Goal: Information Seeking & Learning: Find specific fact

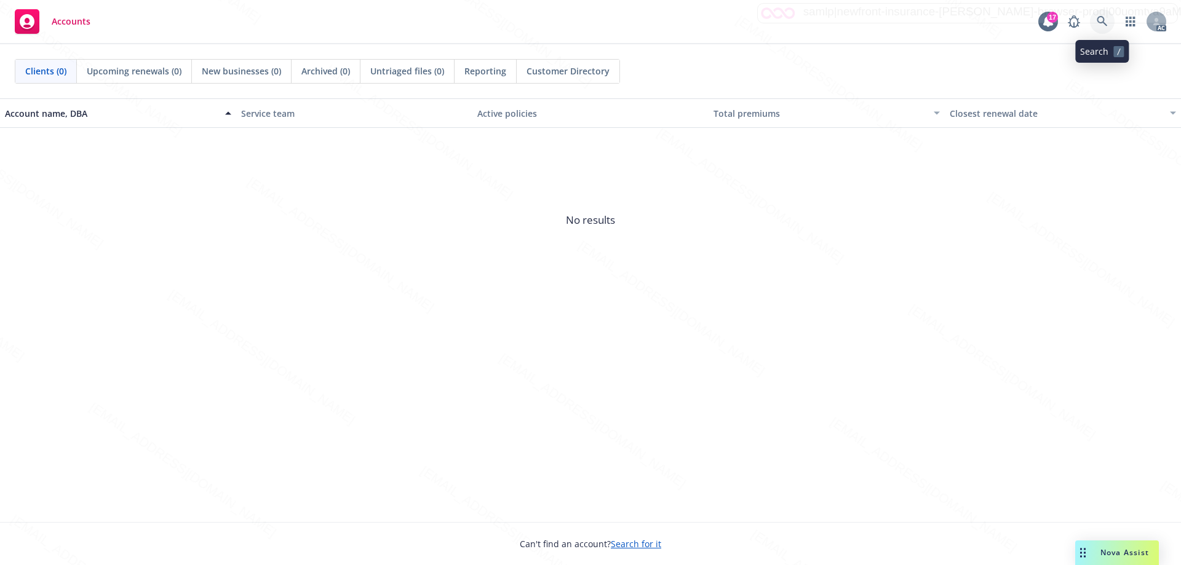
click at [1105, 18] on icon at bounding box center [1102, 21] width 11 height 11
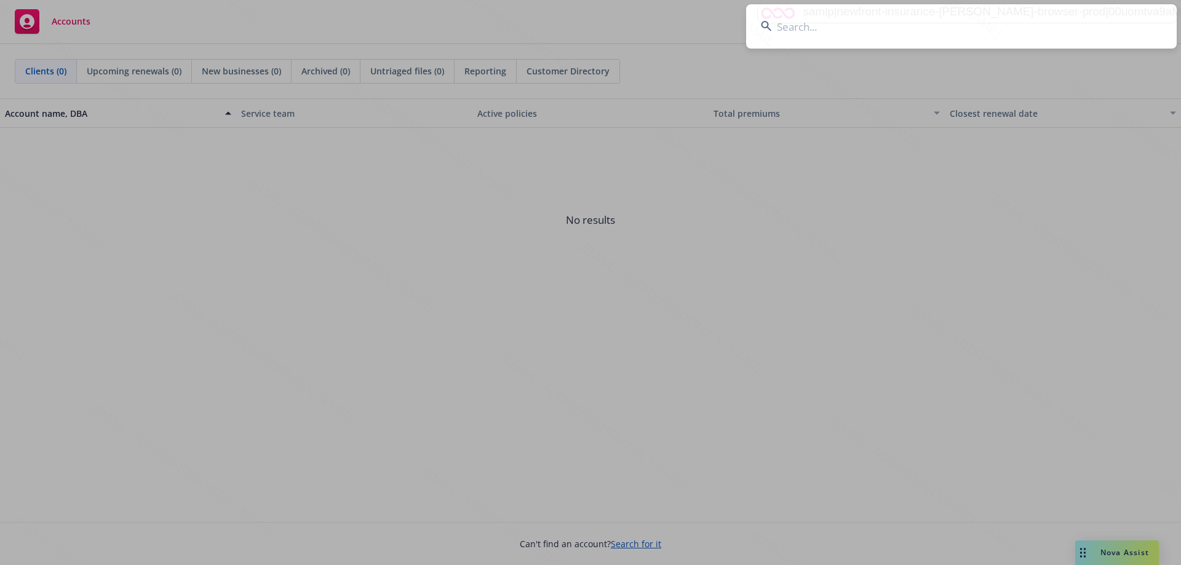
type input "Endorsement eff [DATE] Replaces Vehicle & Added Loss Payee"
click at [816, 25] on input at bounding box center [961, 26] width 431 height 44
paste input "Endorsement eff [DATE] Replaces Vehicle & Added Loss Payee"
type input "Endorsement eff [DATE] Replaces Vehicle & Added Loss Payee"
click at [926, 27] on input at bounding box center [961, 26] width 431 height 44
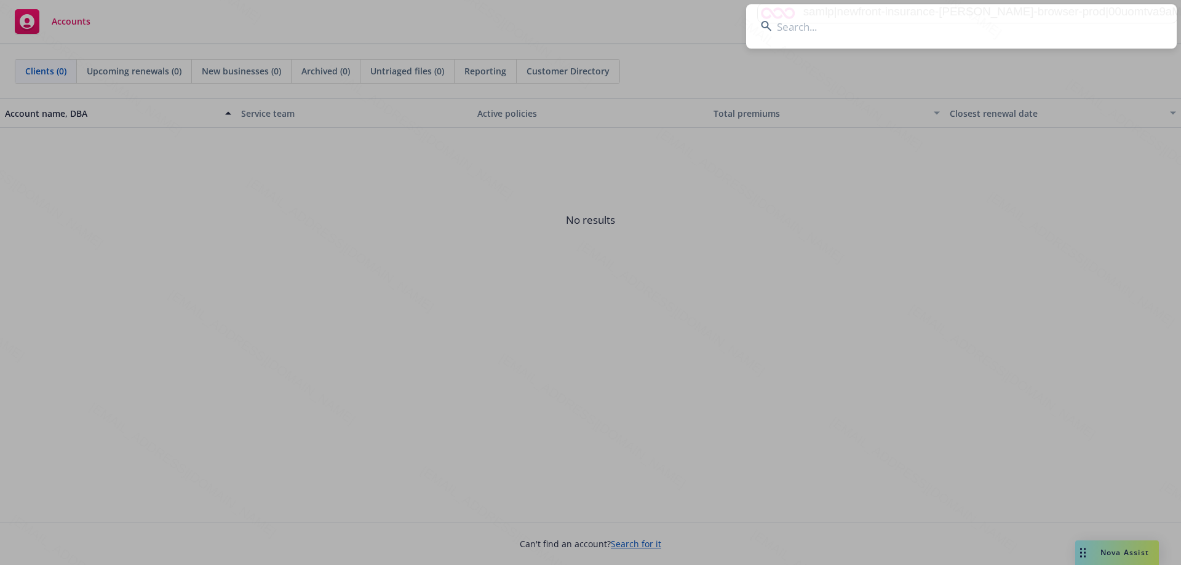
click at [794, 28] on input at bounding box center [961, 26] width 431 height 44
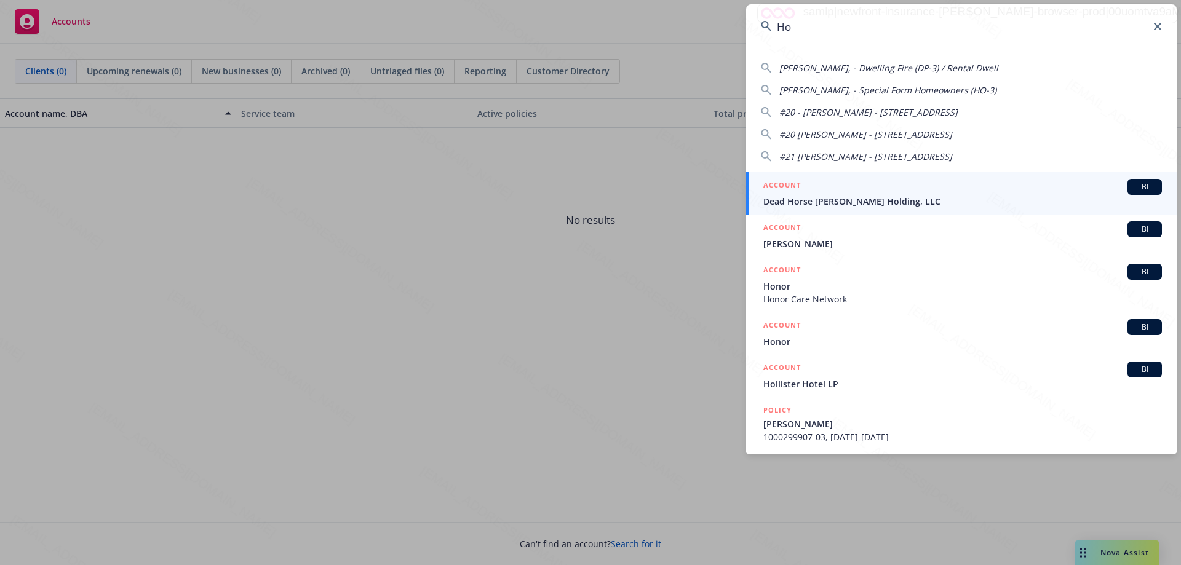
type input "H"
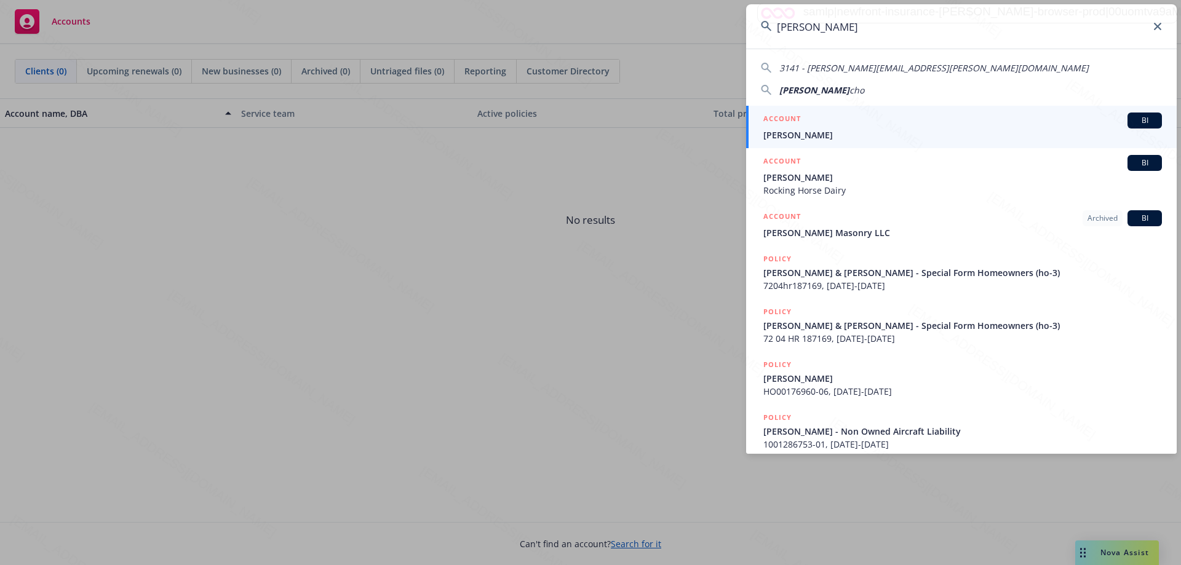
type input "Jason Ho"
